Goal: Task Accomplishment & Management: Manage account settings

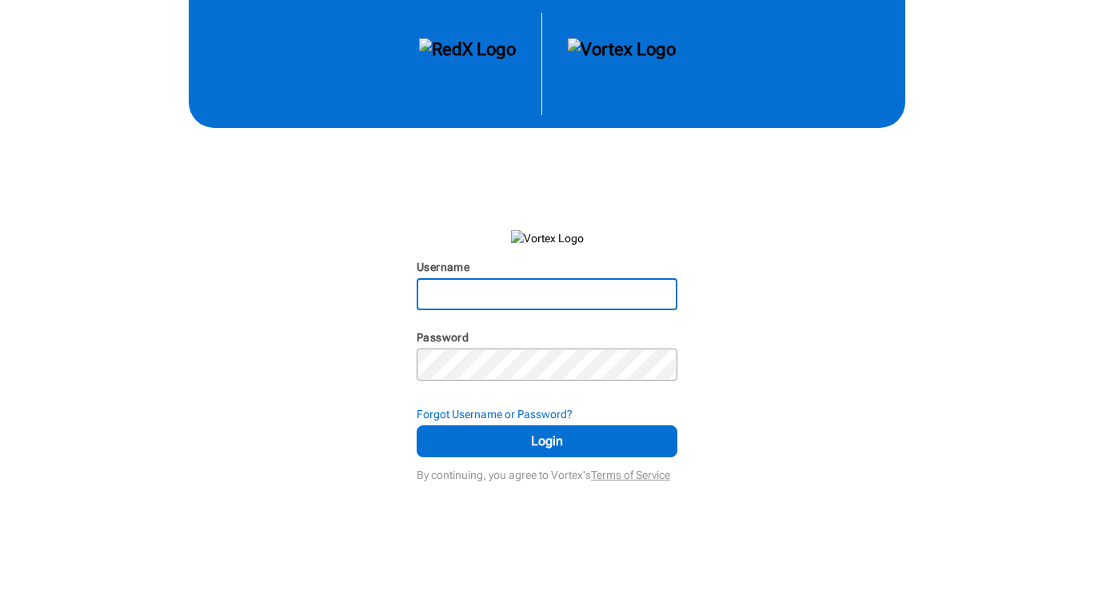
click at [523, 294] on input "Username" at bounding box center [547, 294] width 258 height 29
click at [523, 294] on input "T" at bounding box center [547, 294] width 258 height 29
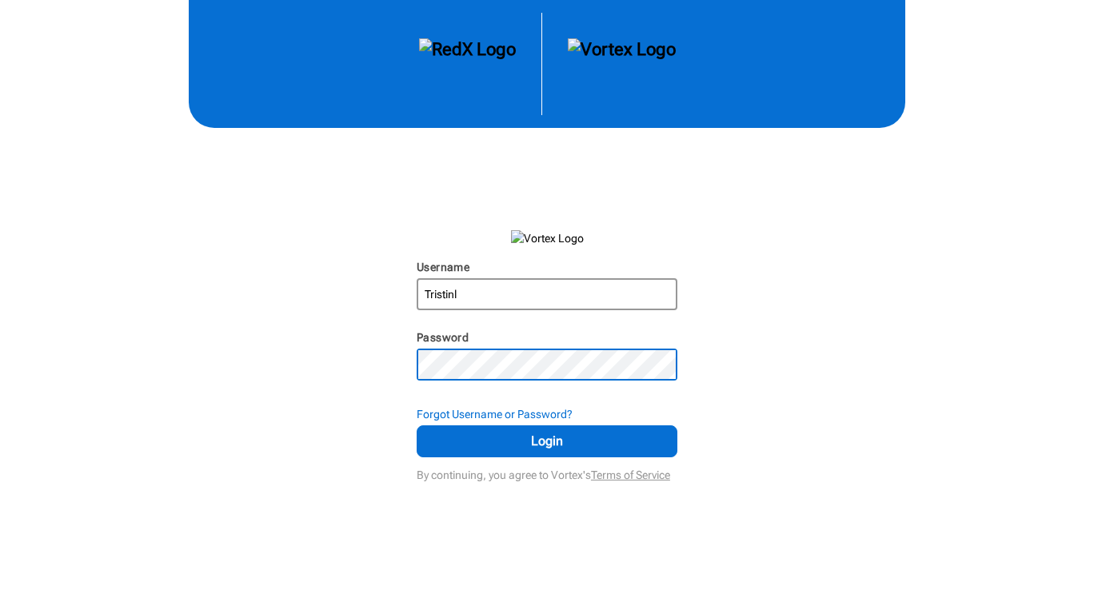
click at [417, 426] on button "Login" at bounding box center [547, 442] width 261 height 32
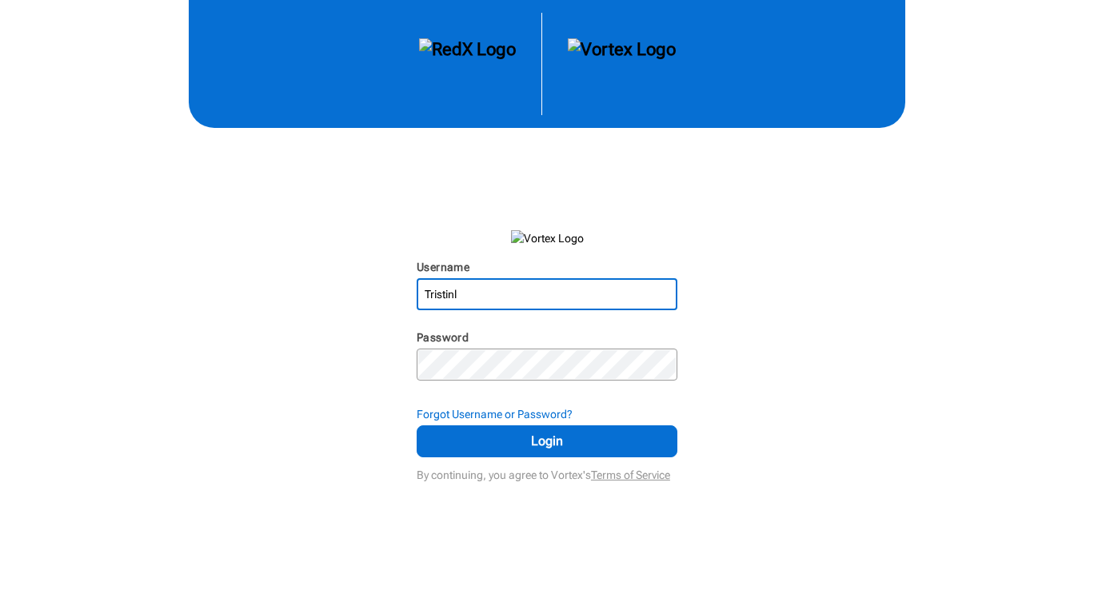
click at [533, 291] on input "Tristinl" at bounding box center [547, 294] width 258 height 29
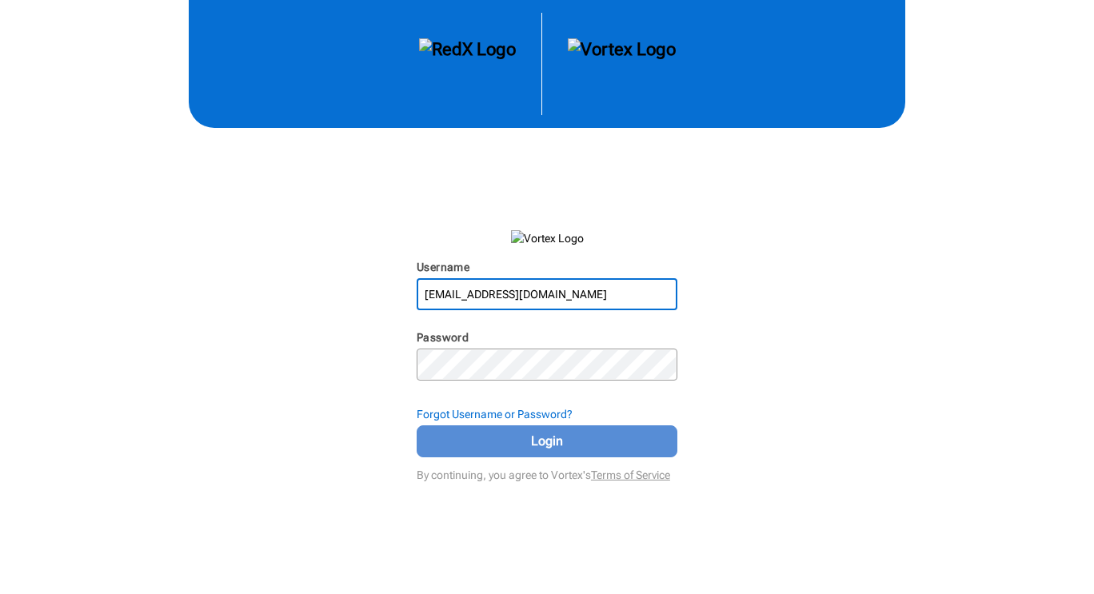
type input "Tristinknowshomes@gmail.com"
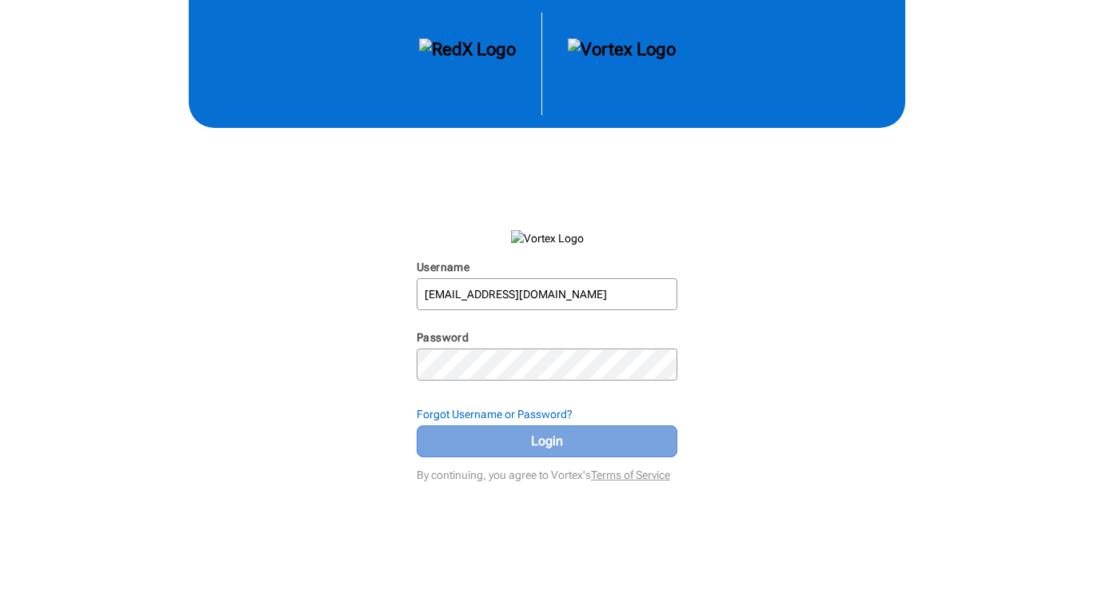
click at [565, 448] on span "Login" at bounding box center [547, 441] width 221 height 19
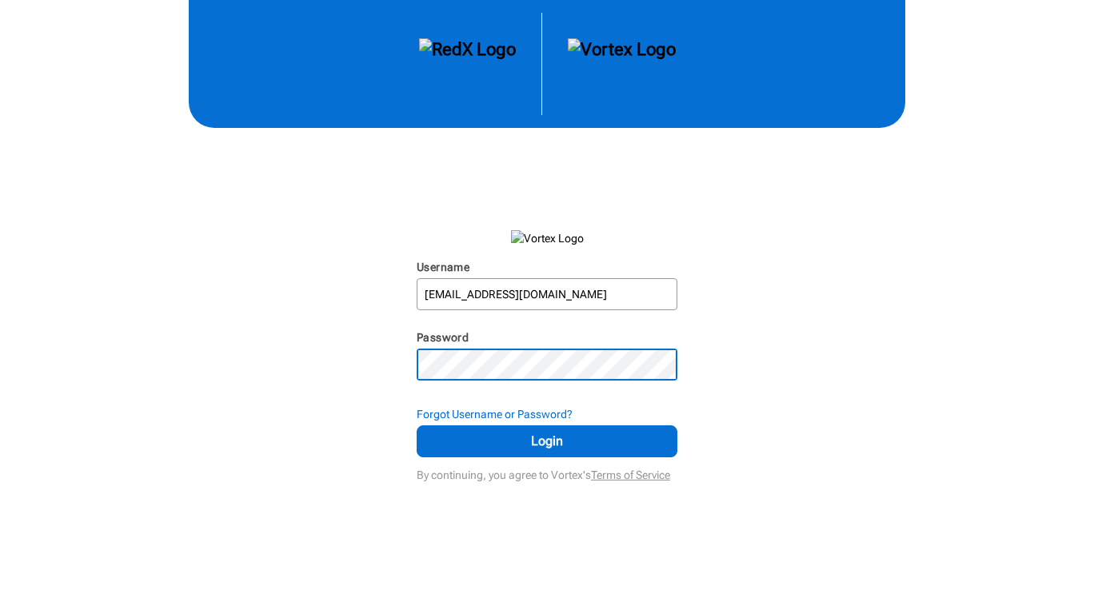
click at [417, 426] on button "Login" at bounding box center [547, 442] width 261 height 32
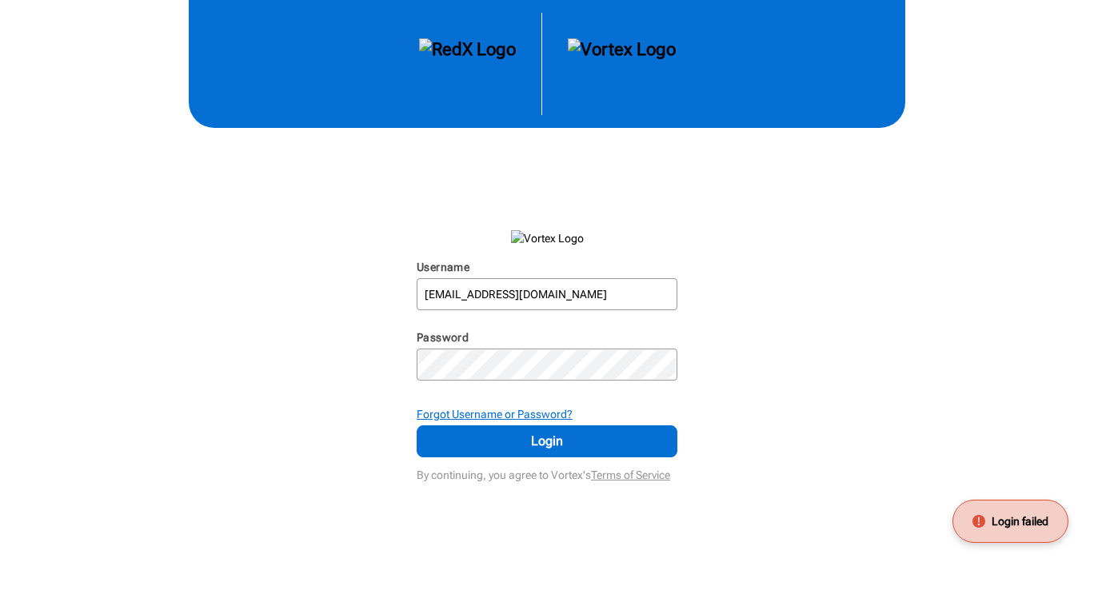
click at [516, 408] on strong "Forgot Username or Password?" at bounding box center [495, 414] width 156 height 13
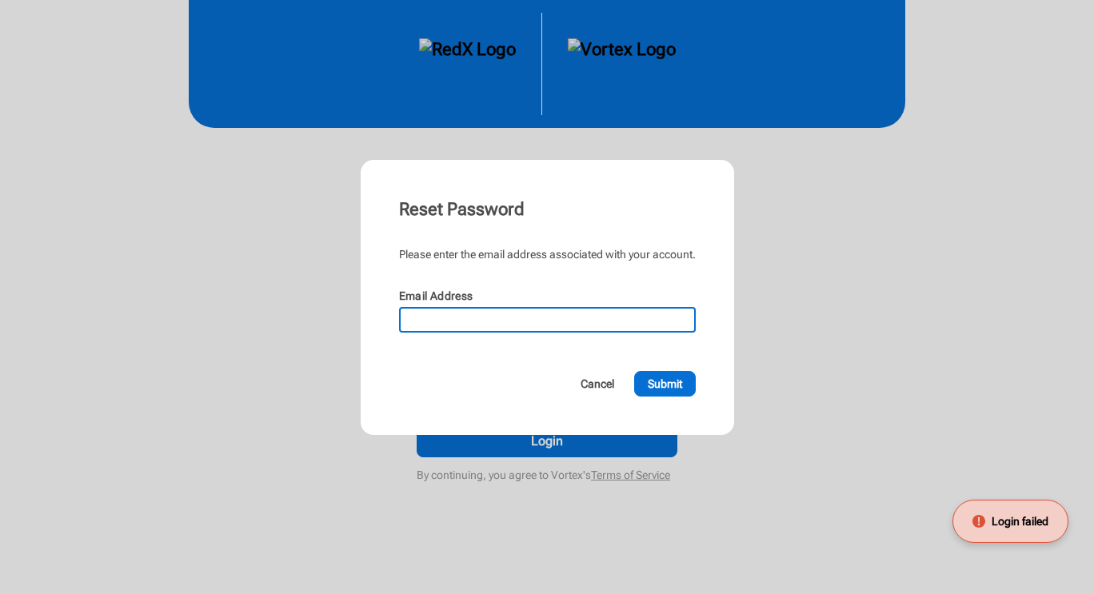
click at [528, 321] on input "Email Address" at bounding box center [548, 320] width 294 height 22
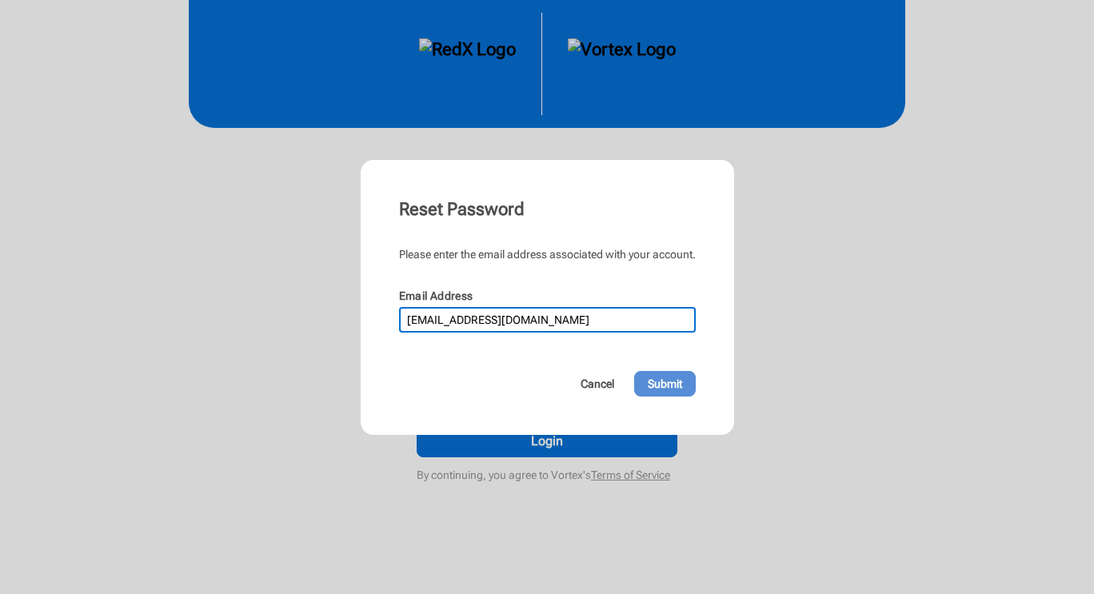
type input "[EMAIL_ADDRESS][DOMAIN_NAME]"
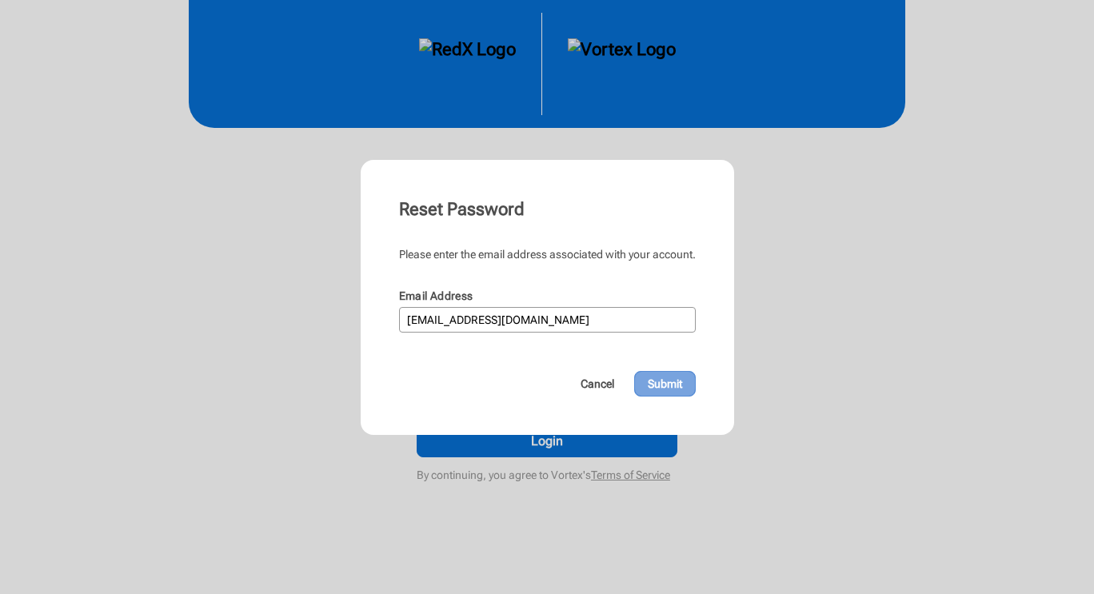
click at [660, 388] on span "Submit" at bounding box center [665, 384] width 34 height 16
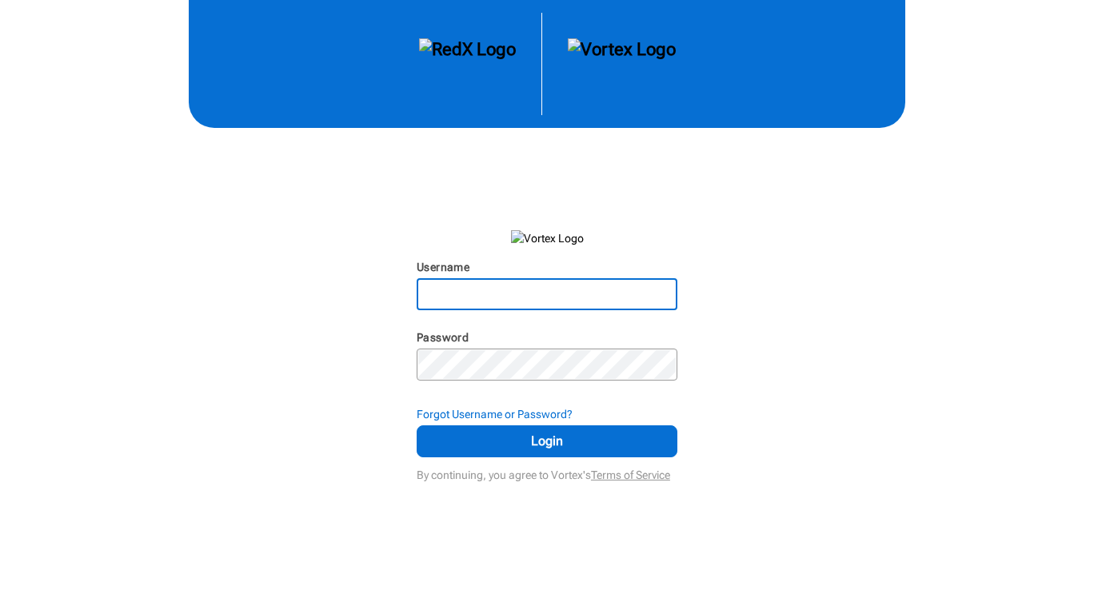
click at [527, 294] on input "Username" at bounding box center [547, 294] width 258 height 29
type input "[EMAIL_ADDRESS][DOMAIN_NAME]"
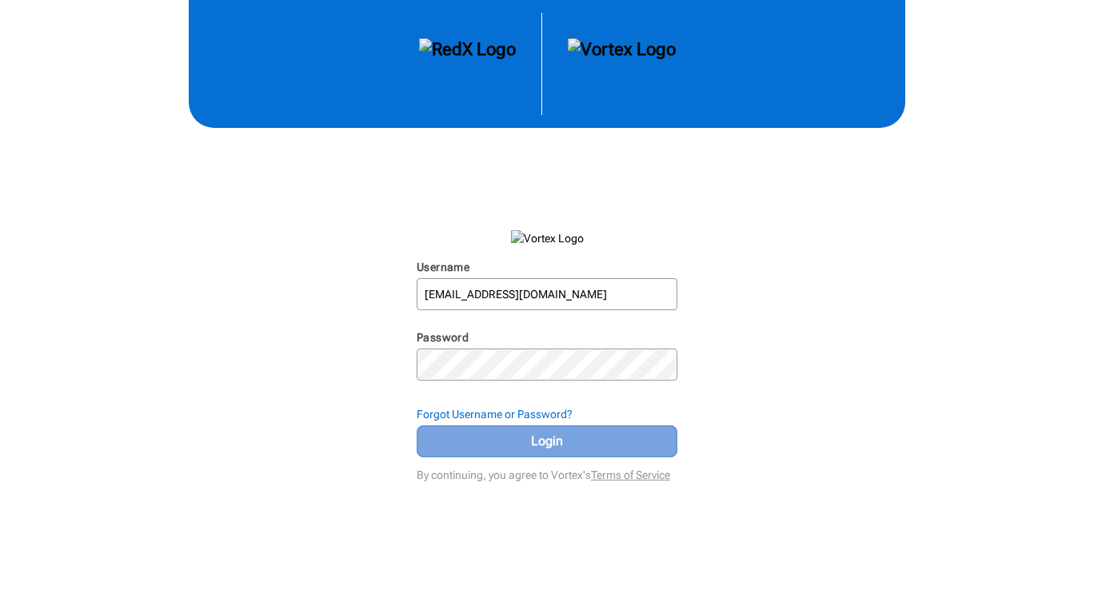
click at [605, 437] on span "Login" at bounding box center [547, 441] width 221 height 19
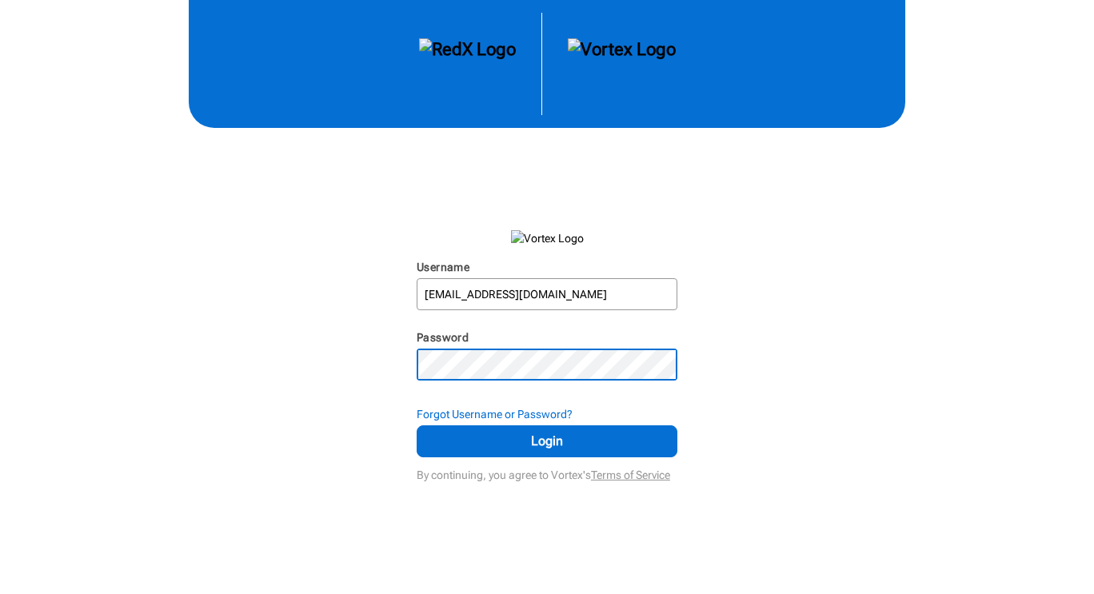
click at [417, 426] on button "Login" at bounding box center [547, 442] width 261 height 32
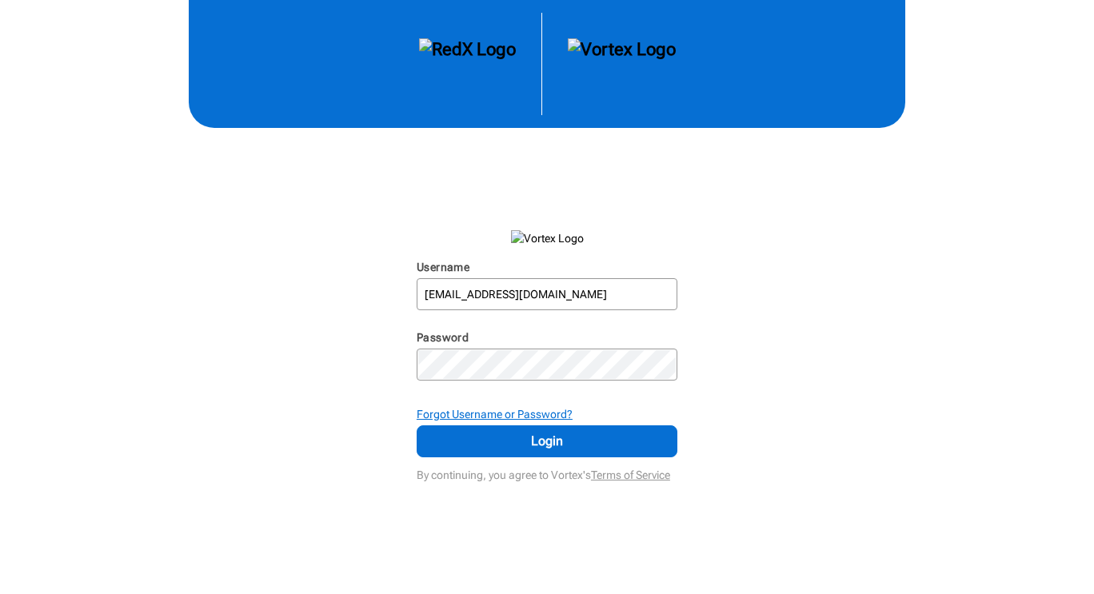
click at [544, 410] on strong "Forgot Username or Password?" at bounding box center [495, 414] width 156 height 13
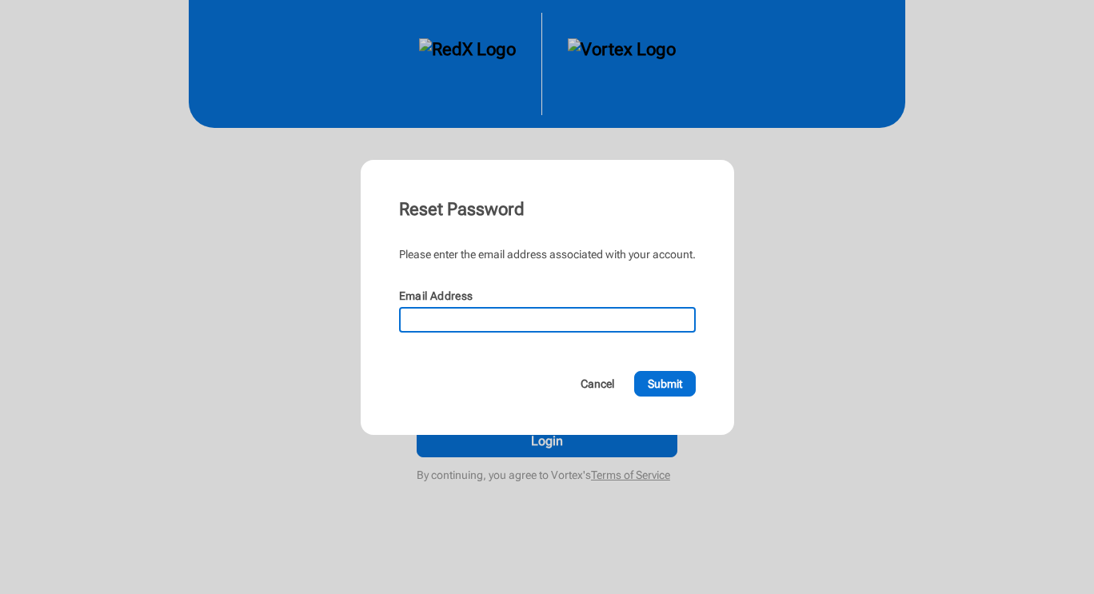
click at [548, 318] on input "Email Address" at bounding box center [548, 320] width 294 height 22
type input "[EMAIL_ADDRESS][DOMAIN_NAME]"
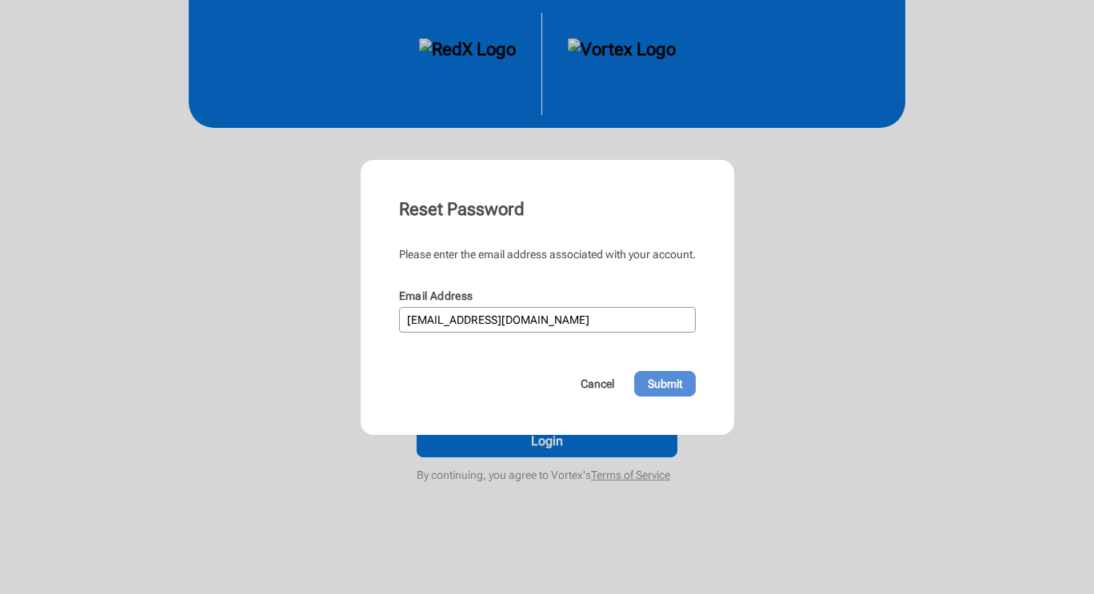
click at [666, 380] on span "Submit" at bounding box center [665, 384] width 34 height 16
